Goal: Transaction & Acquisition: Purchase product/service

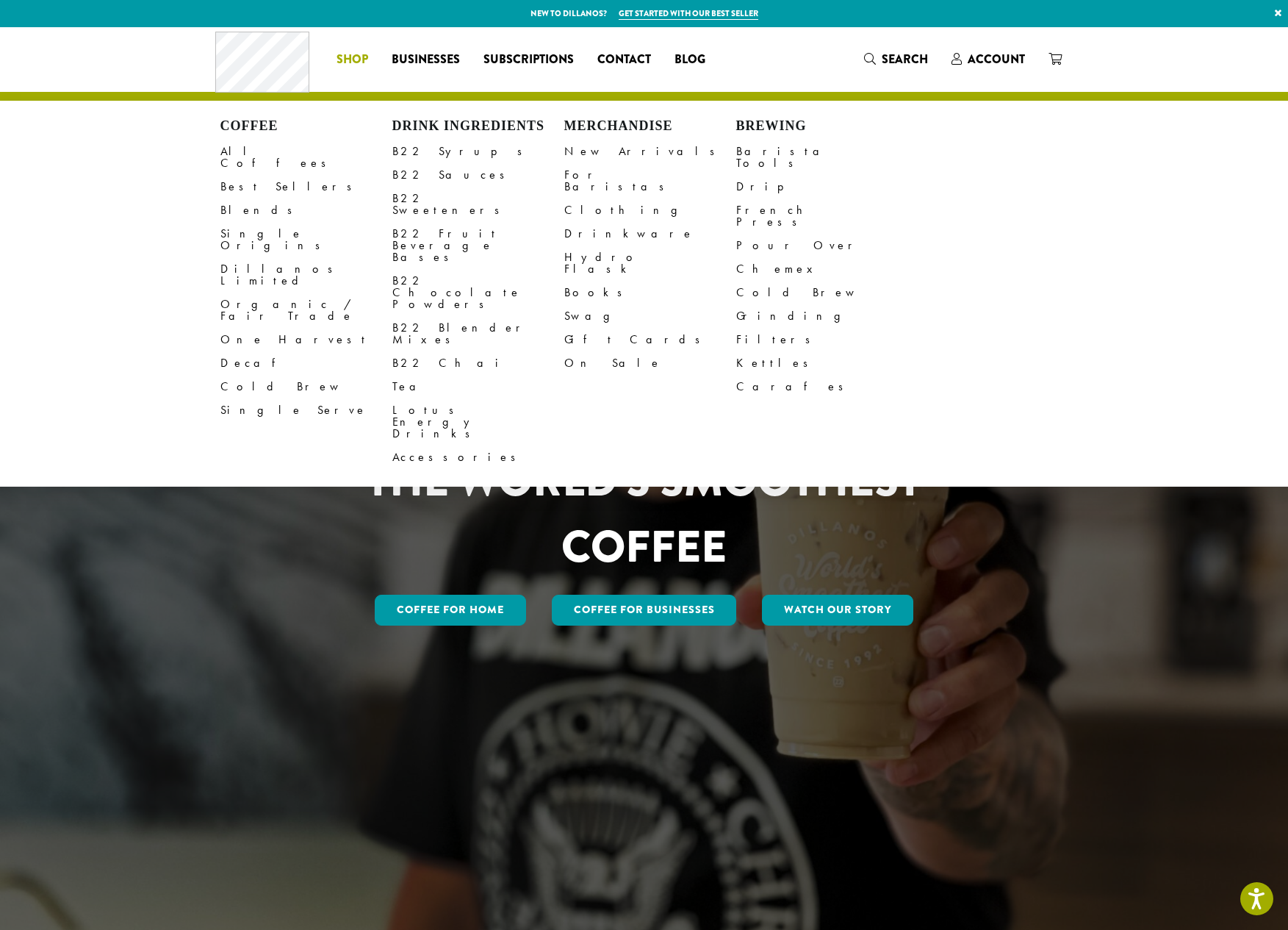
click at [346, 54] on li "Coffee All Coffees Best Sellers Blends Single Origins Dillanos Limited Organic …" at bounding box center [352, 60] width 55 height 23
click at [252, 150] on link "All Coffees" at bounding box center [306, 158] width 172 height 36
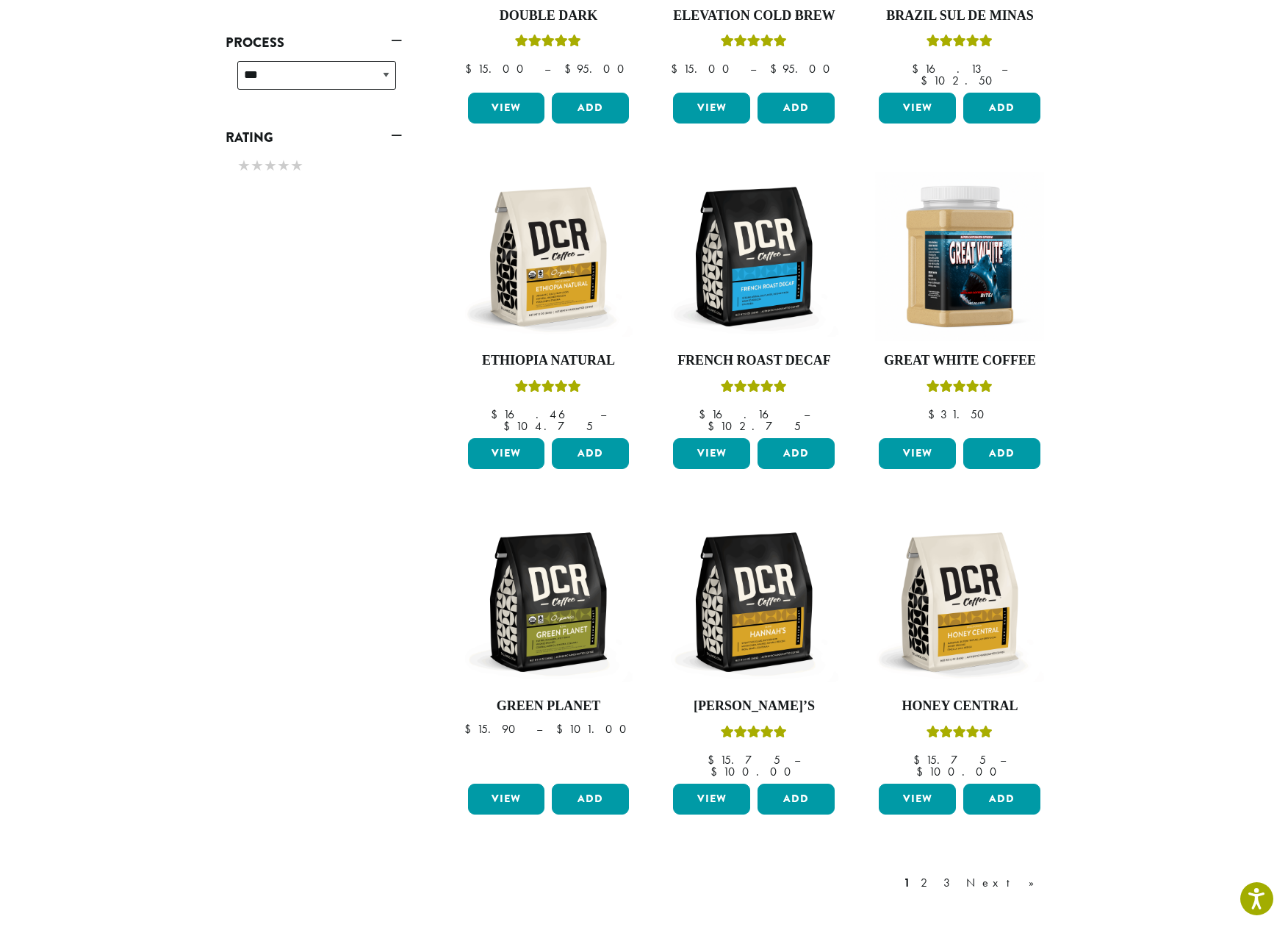
scroll to position [952, 0]
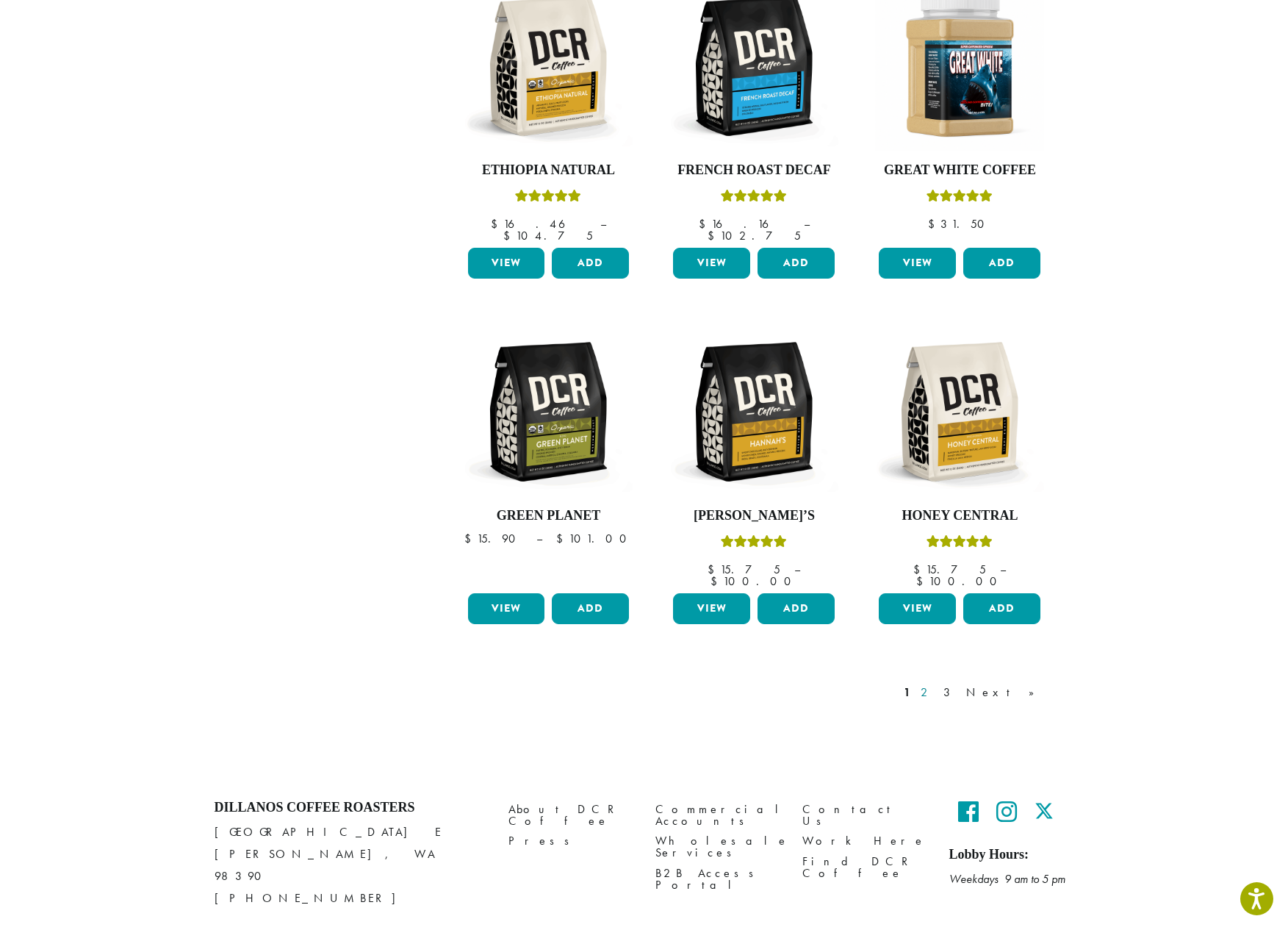
click at [936, 683] on link "2" at bounding box center [926, 692] width 19 height 18
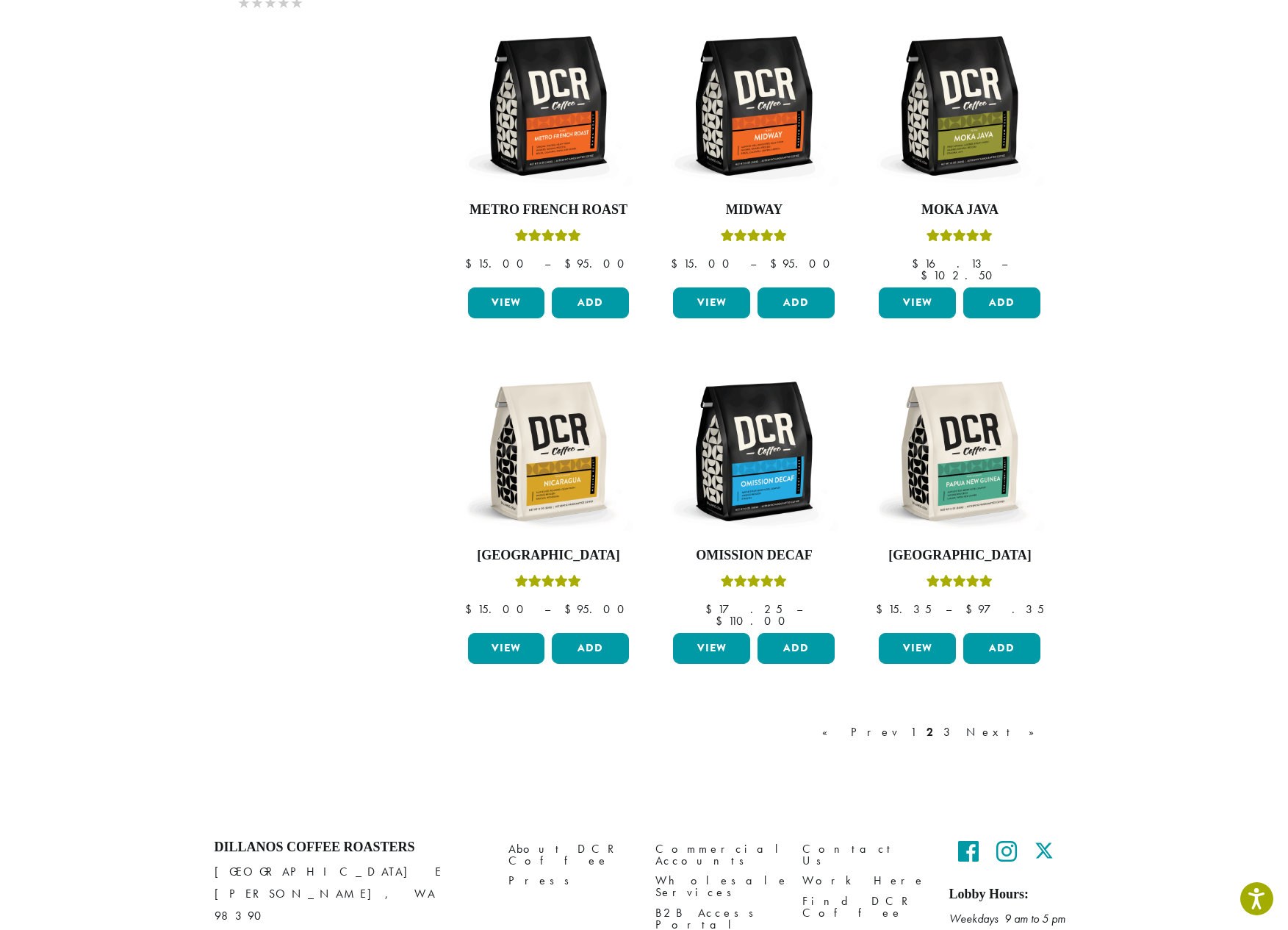
scroll to position [926, 0]
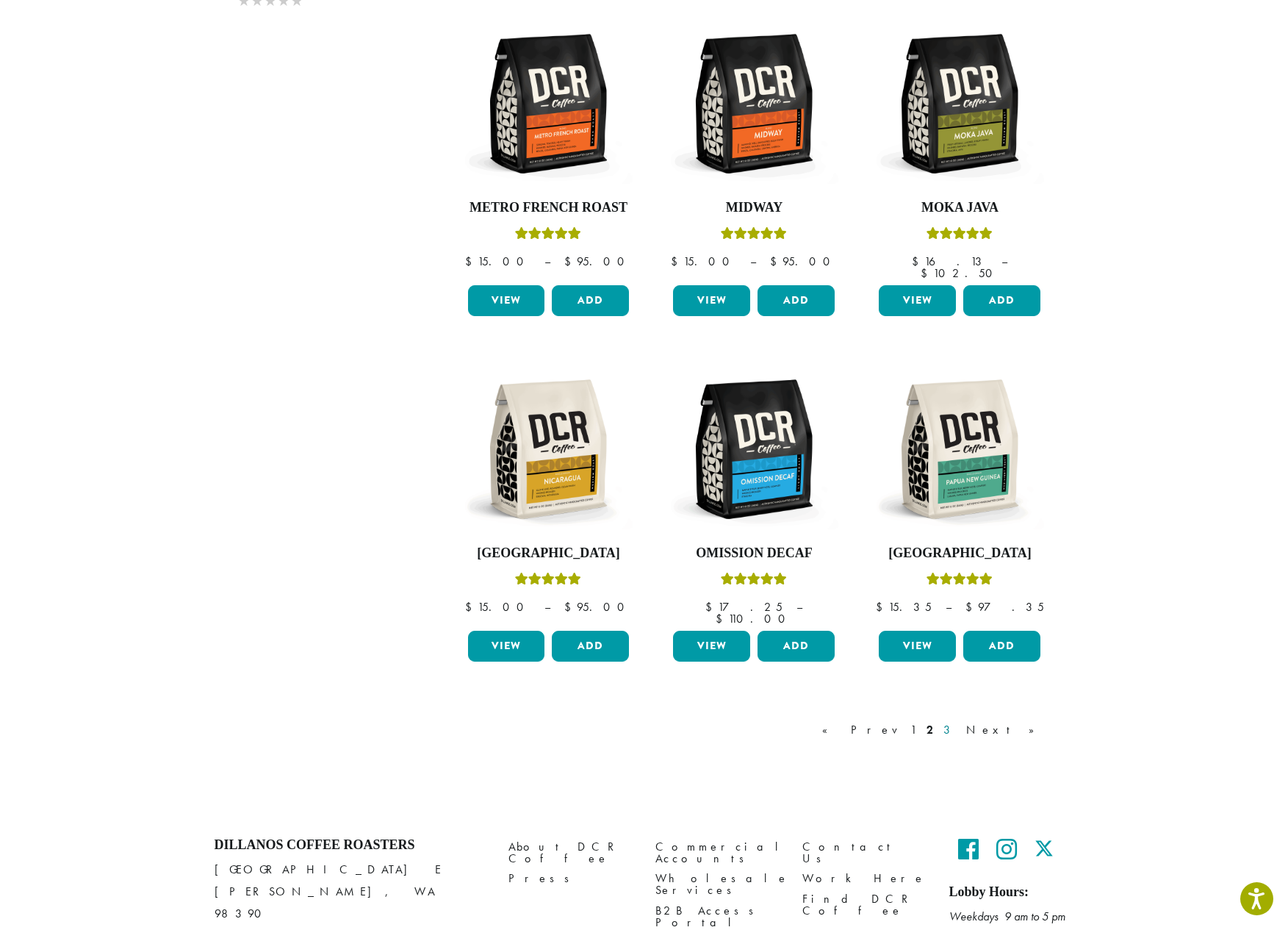
click at [959, 721] on link "3" at bounding box center [949, 730] width 19 height 18
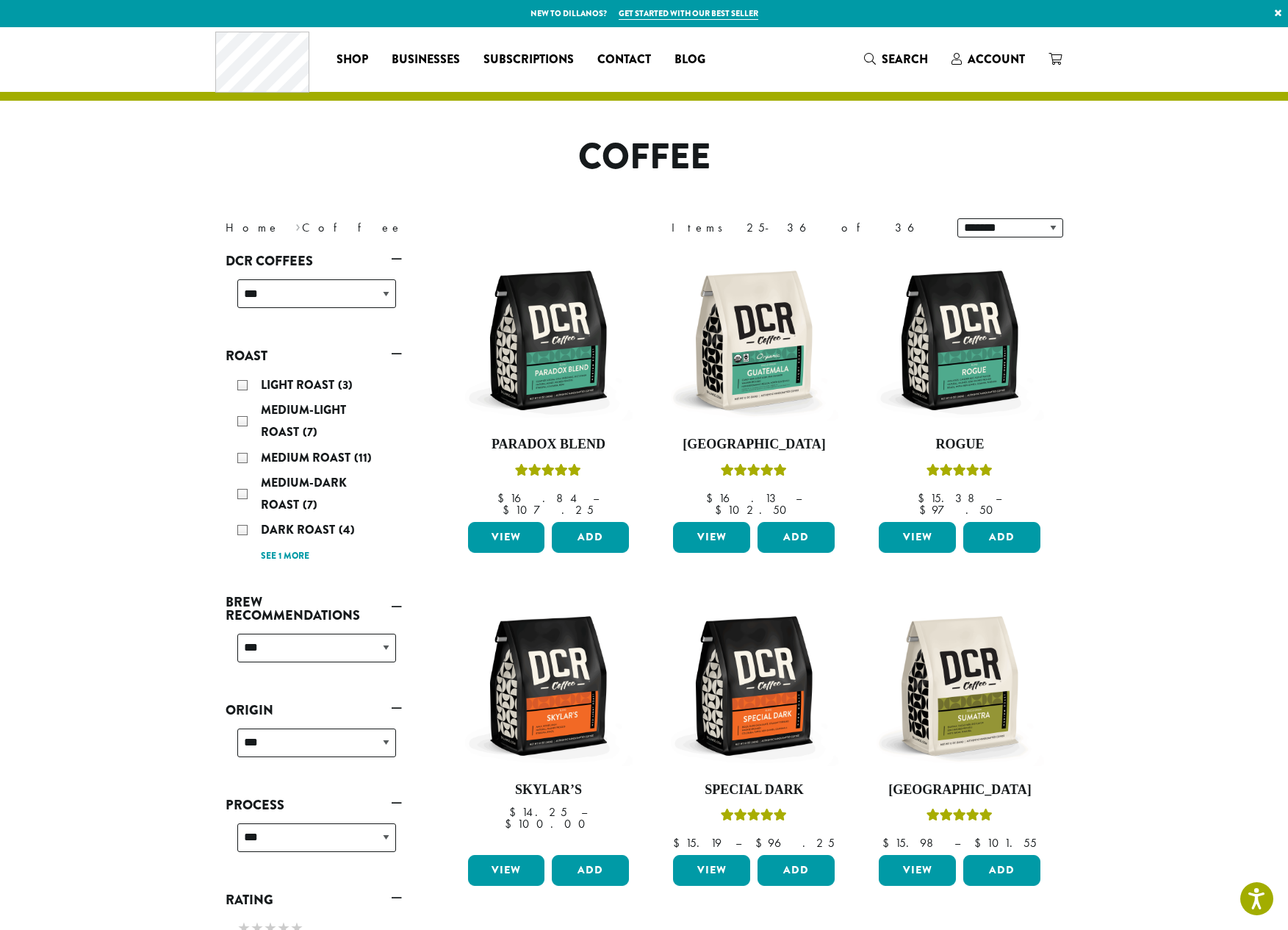
scroll to position [926, 0]
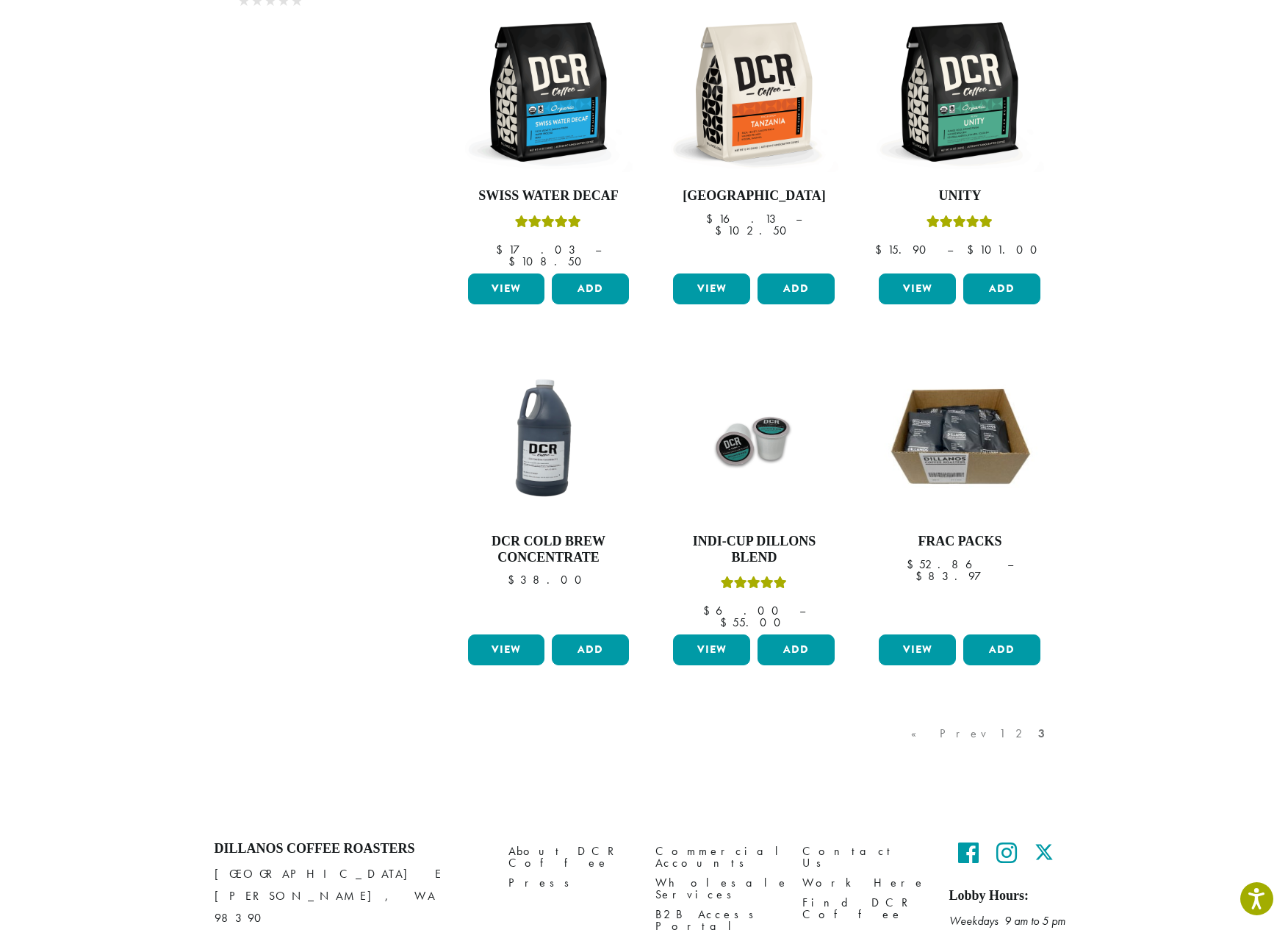
scroll to position [952, 0]
